Goal: Task Accomplishment & Management: Manage account settings

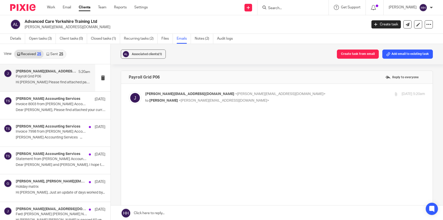
click at [87, 6] on link "Clients" at bounding box center [85, 7] width 12 height 5
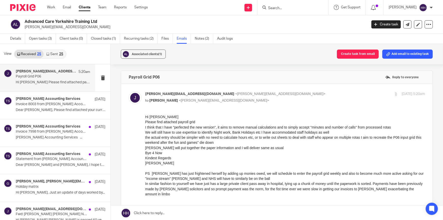
scroll to position [1, 0]
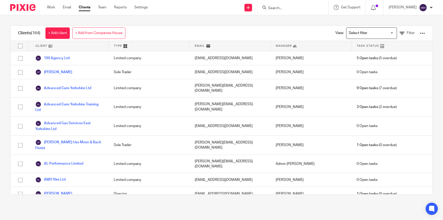
click at [283, 8] on input "Search" at bounding box center [291, 8] width 46 height 5
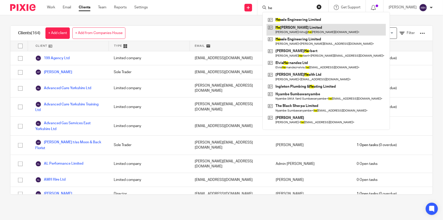
type input "he"
click at [289, 28] on link at bounding box center [326, 30] width 119 height 12
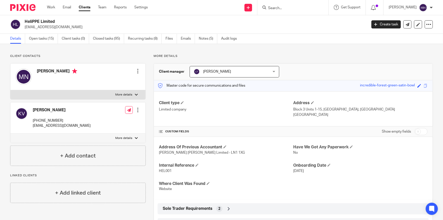
click at [86, 9] on link "Clients" at bounding box center [85, 7] width 12 height 5
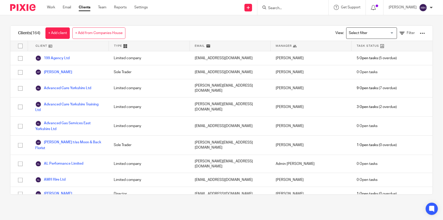
click at [299, 8] on input "Search" at bounding box center [291, 8] width 46 height 5
type input "aa"
click at [292, 21] on link at bounding box center [313, 22] width 92 height 12
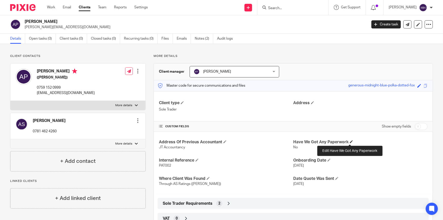
click at [350, 142] on span at bounding box center [351, 141] width 3 height 3
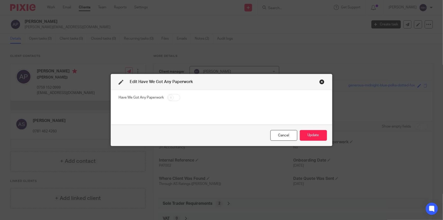
click at [173, 96] on input "checkbox" at bounding box center [173, 97] width 13 height 7
checkbox input "true"
click at [312, 134] on button "Update" at bounding box center [313, 135] width 27 height 11
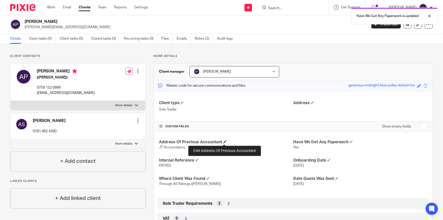
click at [225, 140] on span at bounding box center [224, 141] width 3 height 3
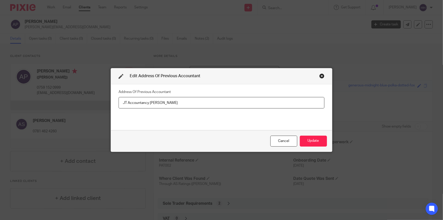
click at [173, 106] on input "JT Accountancy l Isaac" at bounding box center [222, 102] width 206 height 11
drag, startPoint x: 160, startPoint y: 105, endPoint x: 149, endPoint y: 104, distance: 10.7
click at [149, 104] on input "JT Accountancy l Isaac" at bounding box center [222, 102] width 206 height 11
paste input "isaac bateman <isaac@jtaccountancy.co.uk>"
click at [176, 101] on input "JT Accountancy l Isaac Bateman <isaac@jtaccountancy.co.uk>" at bounding box center [222, 102] width 206 height 11
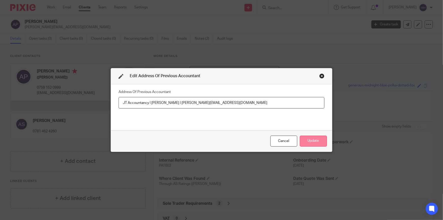
type input "JT Accountancy l Isaac Bateman l isaac@jtaccountancy.co.uk"
click at [305, 141] on button "Update" at bounding box center [313, 141] width 27 height 11
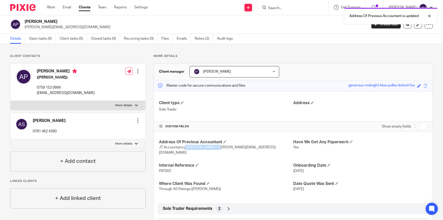
drag, startPoint x: 184, startPoint y: 148, endPoint x: 216, endPoint y: 148, distance: 31.7
click at [216, 148] on span "JT Accountancy l Isaac Bateman l isaac@jtaccountancy.co.uk" at bounding box center [217, 149] width 117 height 9
click at [230, 163] on h4 "Internal Reference" at bounding box center [226, 165] width 134 height 5
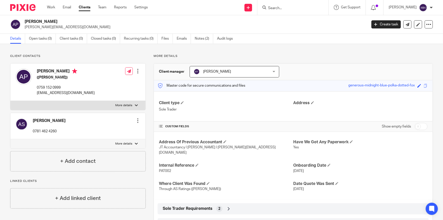
click at [280, 11] on div at bounding box center [292, 7] width 71 height 15
click at [282, 7] on input "Search" at bounding box center [291, 8] width 46 height 5
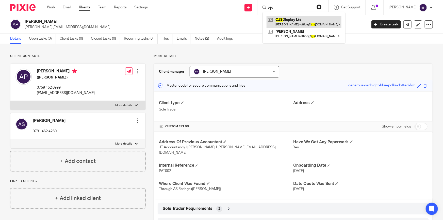
type input "cjs"
click at [290, 20] on link at bounding box center [304, 22] width 75 height 12
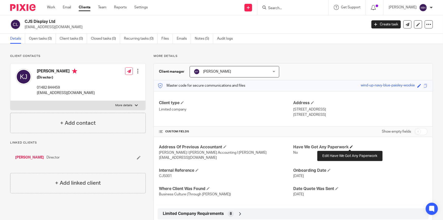
click at [350, 147] on span at bounding box center [351, 146] width 3 height 3
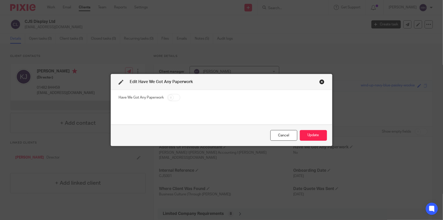
click at [173, 96] on input "checkbox" at bounding box center [173, 97] width 13 height 7
checkbox input "true"
click at [312, 132] on button "Update" at bounding box center [313, 135] width 27 height 11
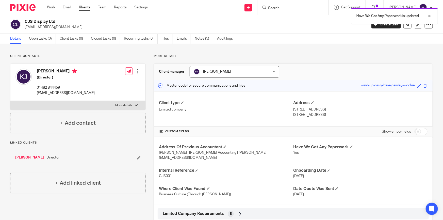
click at [289, 8] on div "Have We Got Any Paperwork is updated" at bounding box center [330, 14] width 217 height 19
click at [281, 8] on div "Have We Got Any Paperwork is updated" at bounding box center [330, 14] width 217 height 19
click at [281, 7] on div "Have We Got Any Paperwork is updated" at bounding box center [330, 14] width 217 height 19
click at [286, 7] on div "Have We Got Any Paperwork is updated" at bounding box center [330, 14] width 217 height 19
click at [292, 8] on div "Have We Got Any Paperwork is updated" at bounding box center [330, 14] width 217 height 19
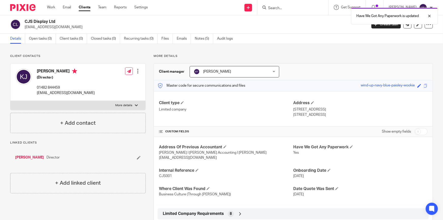
click at [286, 8] on div "Have We Got Any Paperwork is updated" at bounding box center [330, 14] width 217 height 19
click at [283, 7] on div "Have We Got Any Paperwork is updated" at bounding box center [330, 14] width 217 height 19
click at [287, 6] on div "Have We Got Any Paperwork is updated" at bounding box center [330, 14] width 217 height 19
click at [286, 5] on form at bounding box center [295, 7] width 54 height 6
click at [286, 7] on input "Search" at bounding box center [291, 8] width 46 height 5
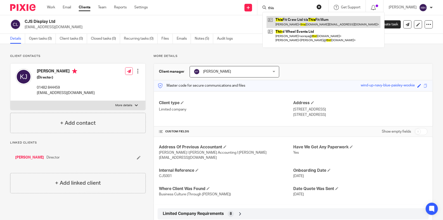
type input "this"
click at [297, 18] on link at bounding box center [324, 22] width 114 height 12
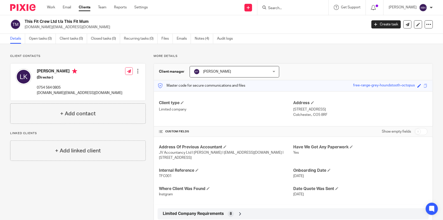
click at [300, 8] on input "Search" at bounding box center [291, 8] width 46 height 5
click at [183, 38] on link "Emails" at bounding box center [184, 39] width 14 height 10
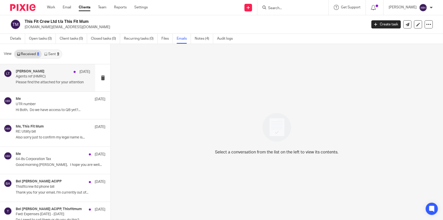
click at [45, 73] on div "Liz Turpin 8 Sep" at bounding box center [53, 71] width 74 height 5
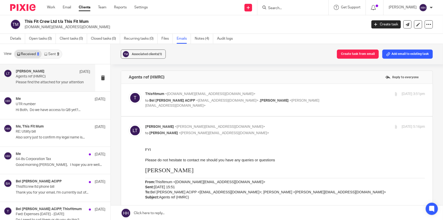
click at [312, 94] on p "Thisfitmum <thisfitmum.uk@gmail.com>" at bounding box center [238, 93] width 187 height 5
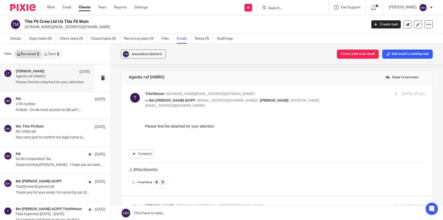
click at [312, 94] on p "Thisfitmum <thisfitmum.uk@gmail.com>" at bounding box center [238, 93] width 187 height 5
checkbox input "false"
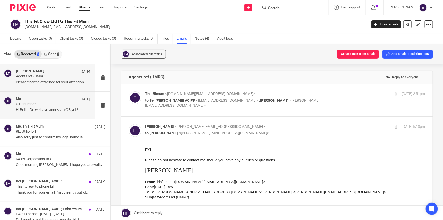
click at [28, 101] on div "Me 27 Aug" at bounding box center [53, 99] width 74 height 5
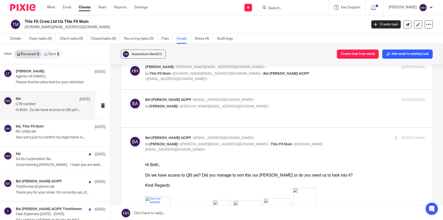
scroll to position [115, 0]
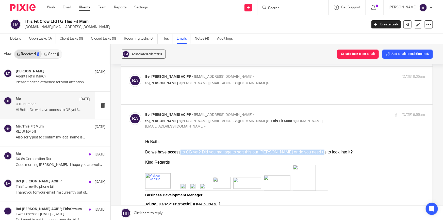
drag, startPoint x: 176, startPoint y: 152, endPoint x: 297, endPoint y: 150, distance: 120.9
click at [297, 150] on div "Do we have access to QB yet? Did you manage to sort this our Lisa or do you nee…" at bounding box center [285, 152] width 280 height 5
drag, startPoint x: 270, startPoint y: 150, endPoint x: 285, endPoint y: 150, distance: 15.7
click at [285, 150] on div "Do we have access to QB yet? Did you manage to sort this our Lisa or do you nee…" at bounding box center [285, 152] width 280 height 5
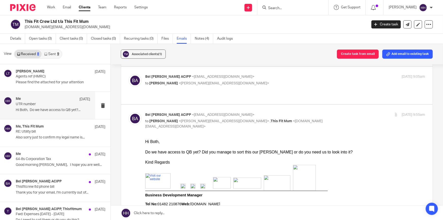
click at [288, 150] on div "Do we have access to QB yet? Did you manage to sort this our Lisa or do you nee…" at bounding box center [285, 152] width 280 height 5
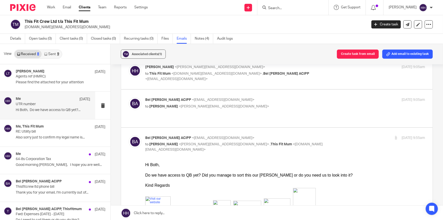
click at [250, 106] on p "to Hannah Hart <hannah@turpinaccounting.co.uk>" at bounding box center [238, 106] width 187 height 5
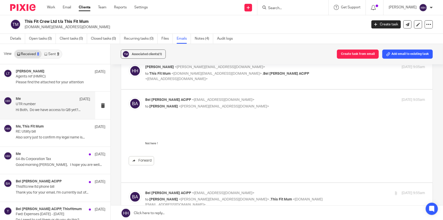
scroll to position [0, 0]
click at [254, 105] on p "to Hannah Hart <hannah@turpinaccounting.co.uk>" at bounding box center [238, 106] width 187 height 5
checkbox input "false"
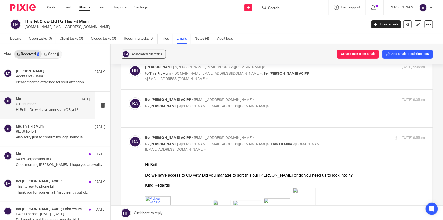
click at [308, 71] on p "to This Fit Mum <thisfitmum.uk@gmail.com> , Bel Turpin ACIPP <bel@turpinaccount…" at bounding box center [238, 76] width 187 height 10
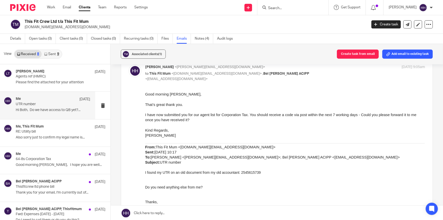
click at [308, 71] on p "to This Fit Mum <thisfitmum.uk@gmail.com> , Bel Turpin ACIPP <bel@turpinaccount…" at bounding box center [238, 76] width 187 height 10
checkbox input "false"
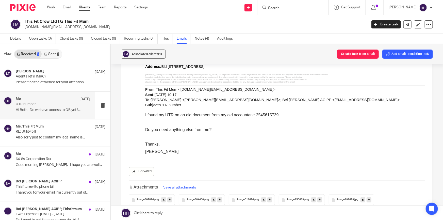
scroll to position [480, 0]
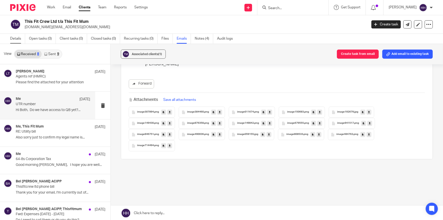
click at [15, 34] on link "Details" at bounding box center [17, 39] width 15 height 10
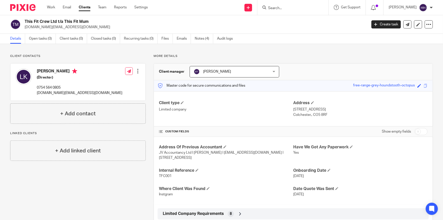
click at [291, 6] on input "Search" at bounding box center [291, 8] width 46 height 5
click at [82, 5] on link "Clients" at bounding box center [85, 7] width 12 height 5
